Goal: Task Accomplishment & Management: Manage account settings

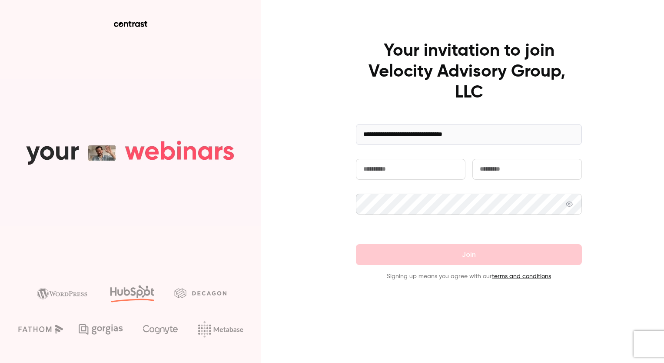
click at [404, 166] on input "text" at bounding box center [411, 169] width 110 height 21
type input "****"
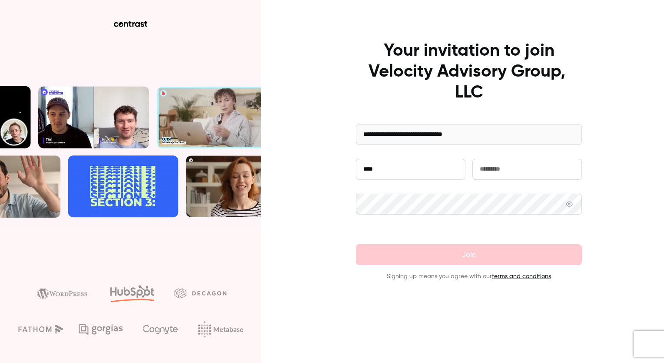
type input "*********"
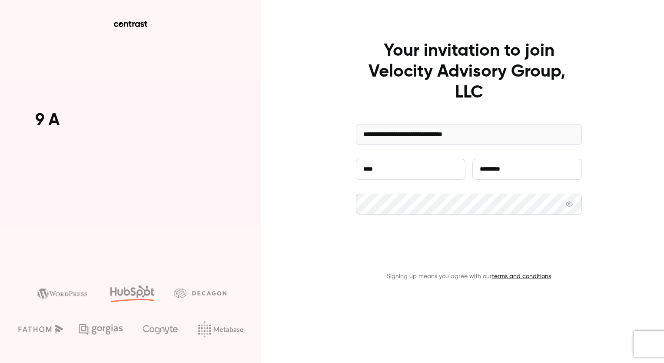
click at [409, 255] on button "Join" at bounding box center [469, 254] width 226 height 21
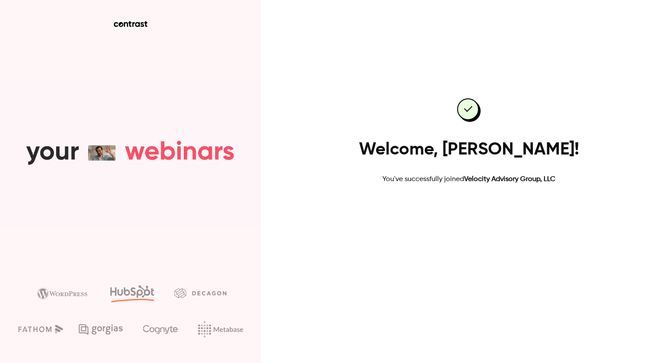
click at [480, 211] on link "Go to dashboard" at bounding box center [469, 212] width 74 height 21
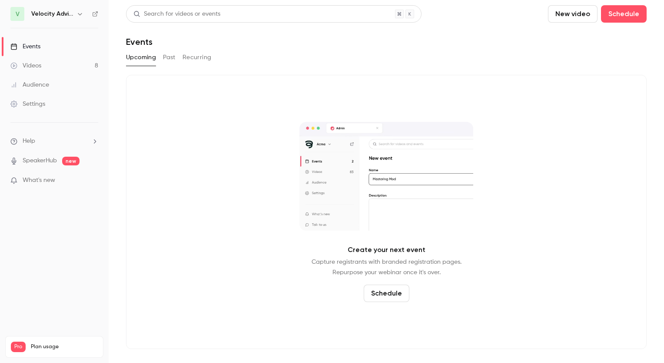
click at [42, 68] on link "Videos 8" at bounding box center [54, 65] width 109 height 19
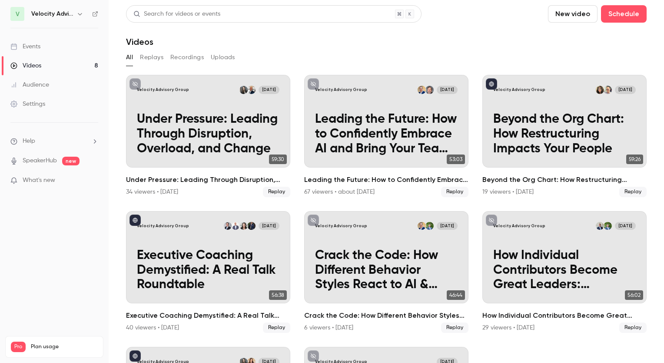
click at [573, 18] on button "New video" at bounding box center [573, 13] width 50 height 17
click at [34, 100] on div at bounding box center [332, 181] width 664 height 363
click at [64, 102] on link "Settings" at bounding box center [54, 103] width 109 height 19
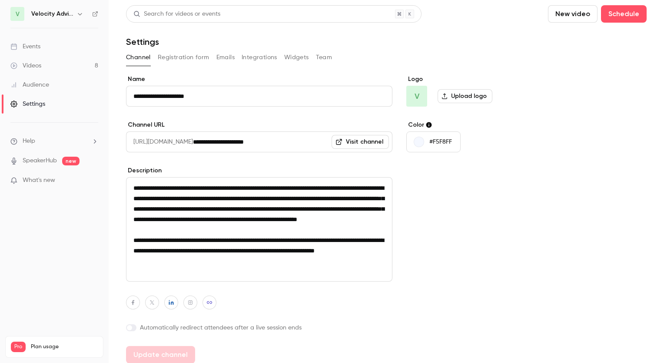
click at [552, 16] on button "New video" at bounding box center [573, 13] width 50 height 17
click at [562, 60] on div at bounding box center [559, 60] width 14 height 7
click at [41, 47] on link "Events" at bounding box center [54, 46] width 109 height 19
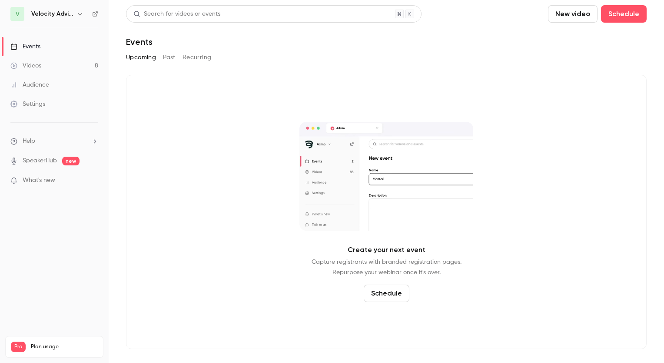
click at [41, 16] on h6 "Velocity Advisory Group" at bounding box center [52, 14] width 42 height 9
click at [42, 15] on h6 "Velocity Advisory Group" at bounding box center [52, 14] width 42 height 9
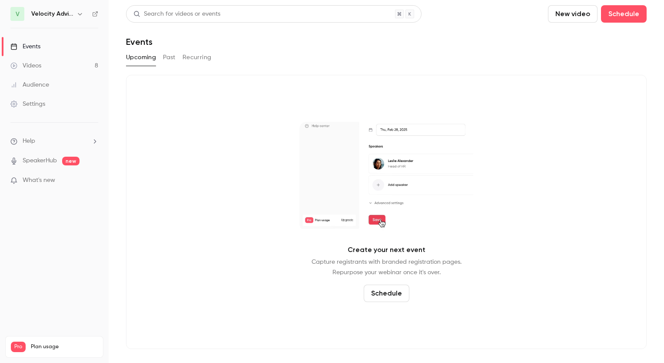
click at [83, 17] on button "button" at bounding box center [80, 14] width 10 height 10
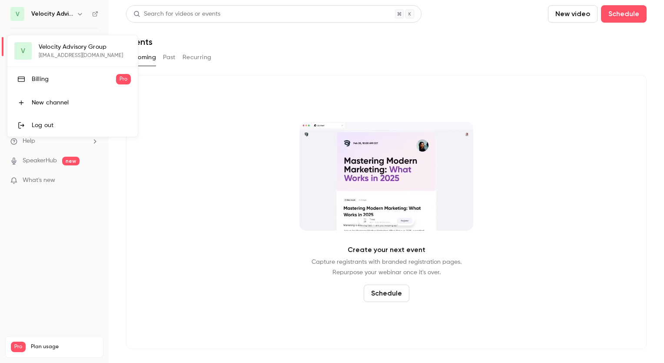
click at [59, 88] on link "Billing Pro" at bounding box center [72, 79] width 130 height 24
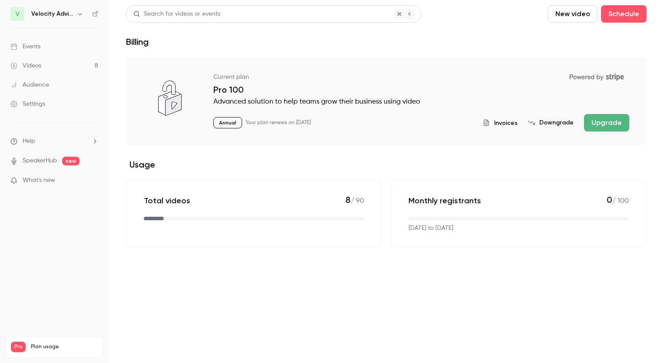
click at [42, 141] on li "Help" at bounding box center [54, 141] width 88 height 9
click at [126, 133] on link "Talk to us" at bounding box center [160, 131] width 95 height 23
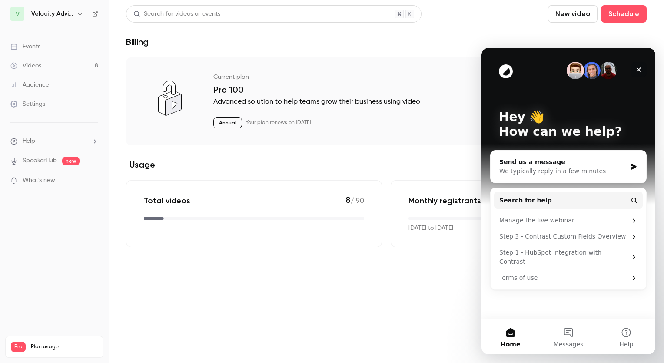
click at [637, 70] on icon "Close" at bounding box center [639, 69] width 7 height 7
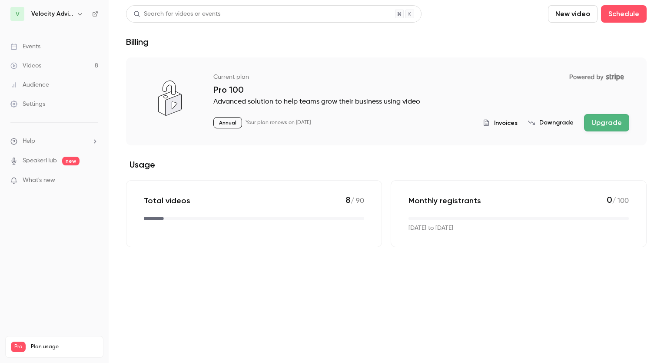
click at [72, 134] on ul "Help SpeakerHub new What's new" at bounding box center [54, 162] width 109 height 78
click at [73, 143] on li "Help" at bounding box center [54, 141] width 88 height 9
click at [120, 160] on span "Help center" at bounding box center [136, 158] width 33 height 9
click at [430, 13] on div "Search for videos or events New video Schedule" at bounding box center [386, 13] width 521 height 17
click at [44, 101] on div "Settings" at bounding box center [27, 104] width 35 height 9
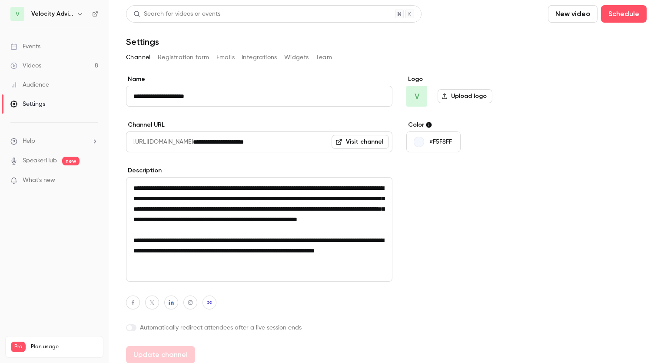
click at [183, 62] on button "Registration form" at bounding box center [184, 57] width 52 height 14
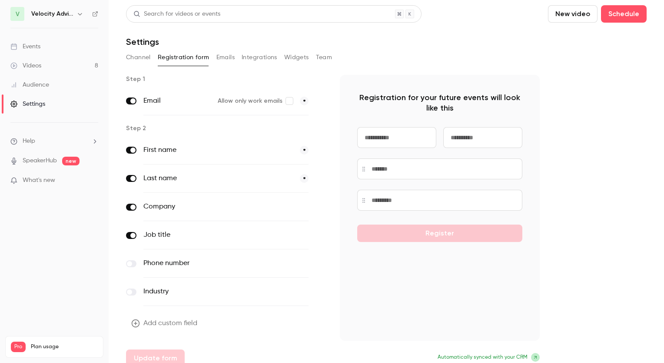
click at [223, 60] on button "Emails" at bounding box center [226, 57] width 18 height 14
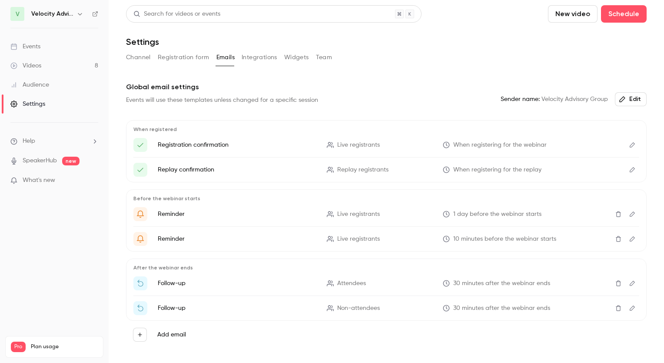
click at [47, 50] on link "Events" at bounding box center [54, 46] width 109 height 19
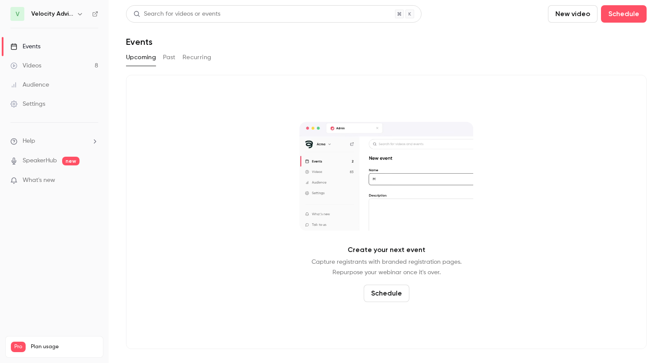
click at [31, 13] on h6 "Velocity Advisory Group" at bounding box center [52, 14] width 42 height 9
click at [8, 18] on nav "V Velocity Advisory Group Events Videos 8 Audience Settings Help SpeakerHub new…" at bounding box center [54, 181] width 109 height 363
click at [176, 133] on div "Create your next event Capture registrants with branded registration pages. Rep…" at bounding box center [386, 212] width 521 height 274
click at [47, 341] on div "Pro Plan usage" at bounding box center [54, 346] width 87 height 10
click at [47, 343] on span "Plan usage" at bounding box center [64, 346] width 67 height 7
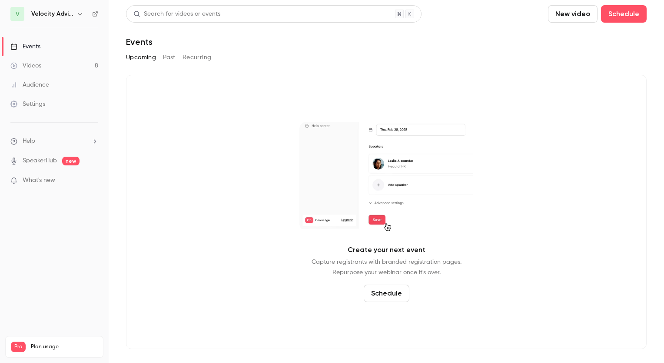
click at [24, 102] on div "Settings" at bounding box center [27, 104] width 35 height 9
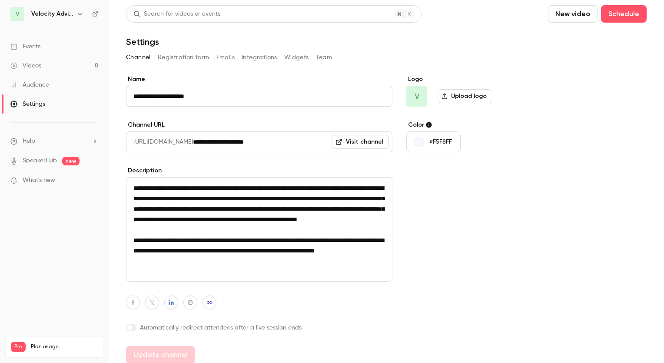
click at [41, 72] on link "Videos 8" at bounding box center [54, 65] width 109 height 19
